Goal: Information Seeking & Learning: Find specific page/section

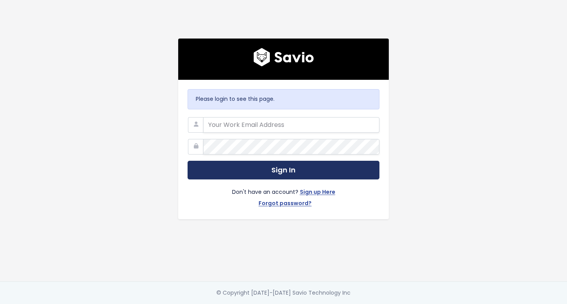
type input "[EMAIL_ADDRESS][DOMAIN_NAME]"
click at [304, 162] on button "Sign In" at bounding box center [283, 170] width 192 height 19
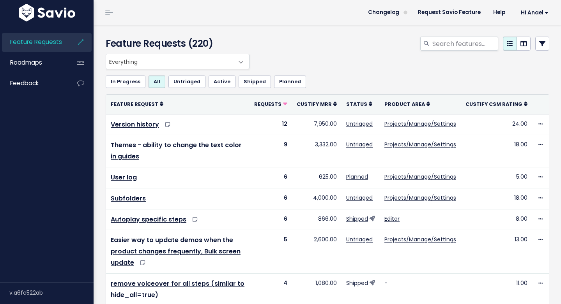
click at [539, 44] on icon at bounding box center [542, 44] width 6 height 6
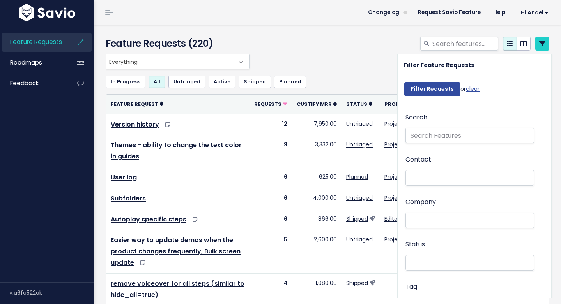
click at [435, 218] on li at bounding box center [468, 221] width 120 height 8
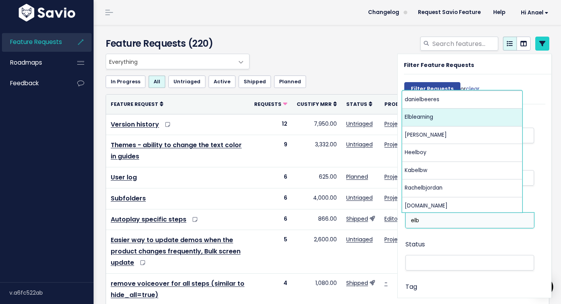
type input "elb"
select select "15863815"
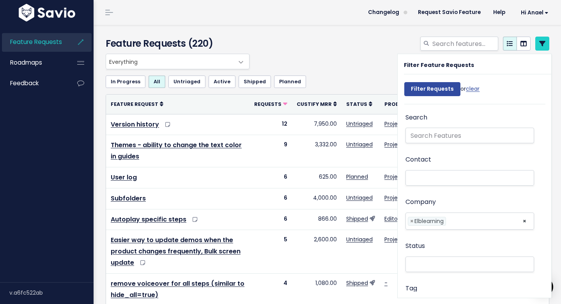
click at [311, 55] on div "Everything No Product Area Editor Projects/Manage/Settings Chrome Extension Dem…" at bounding box center [325, 62] width 443 height 16
click at [288, 36] on div "Feature Requests (220)" at bounding box center [326, 39] width 465 height 29
click at [377, 36] on div "Feature Requests (220)" at bounding box center [326, 39] width 465 height 29
click at [345, 52] on div at bounding box center [404, 45] width 304 height 17
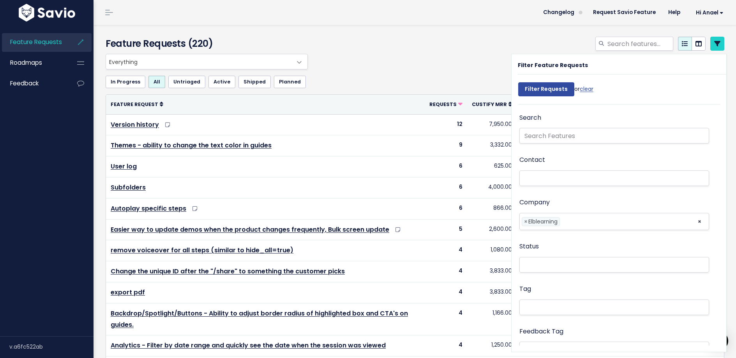
scroll to position [234, 0]
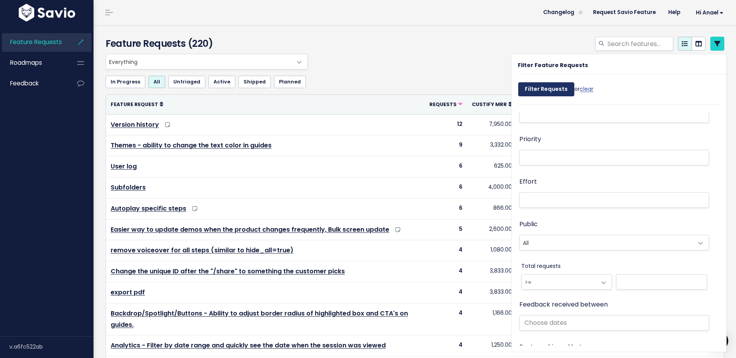
click at [540, 87] on input "Filter Requests" at bounding box center [546, 89] width 56 height 14
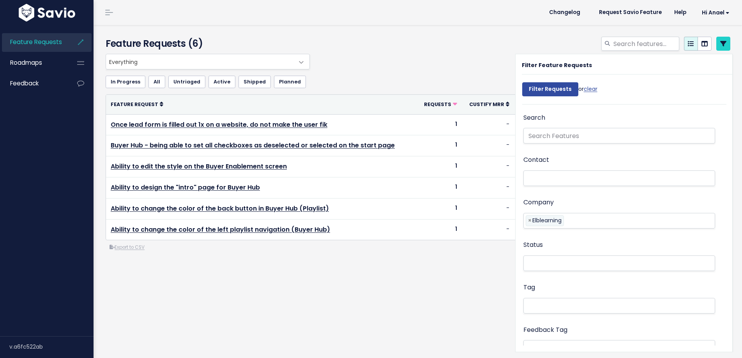
select select
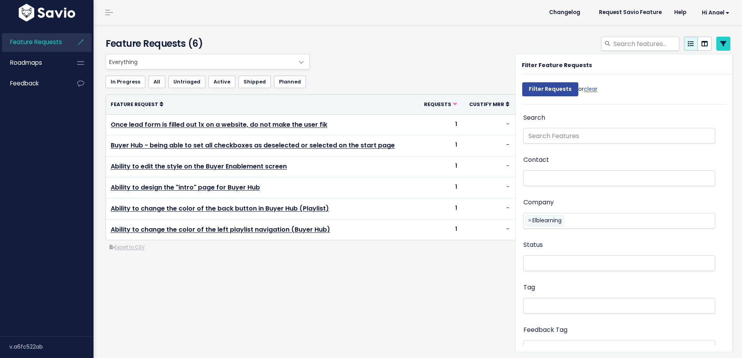
select select
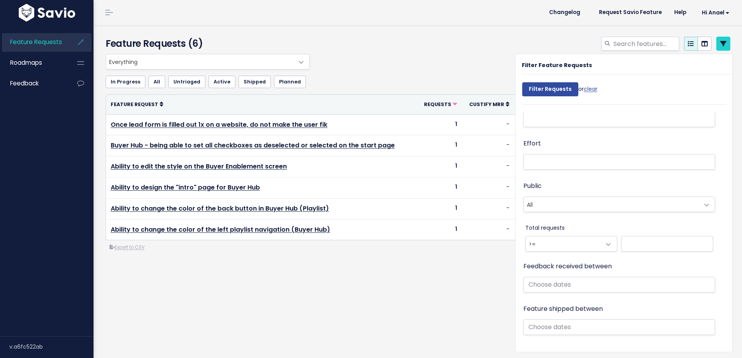
click at [338, 297] on div "Feature Requests (6)" at bounding box center [418, 191] width 648 height 333
